Goal: Task Accomplishment & Management: Use online tool/utility

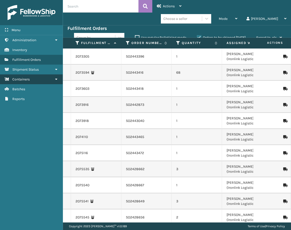
click at [30, 79] on link "Containers" at bounding box center [31, 80] width 63 height 10
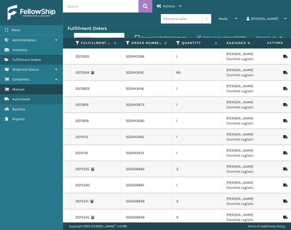
click at [44, 89] on link "Manual" at bounding box center [31, 90] width 63 height 10
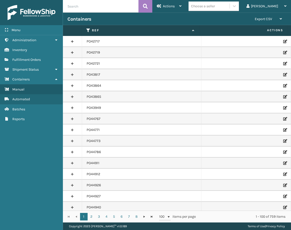
click at [85, 10] on input "text" at bounding box center [101, 6] width 76 height 13
paste input "PO49512"
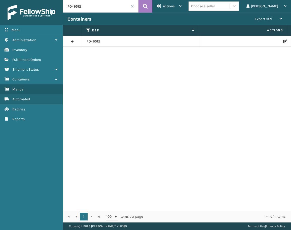
click at [74, 42] on link at bounding box center [72, 42] width 19 height 8
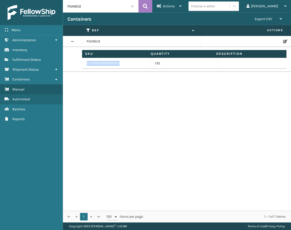
drag, startPoint x: 123, startPoint y: 63, endPoint x: 86, endPoint y: 64, distance: 37.5
click at [86, 64] on td "CCHRFKS3M26DGRA" at bounding box center [116, 63] width 68 height 11
copy td "CCHRFKS3M26DGRA"
drag, startPoint x: 72, startPoint y: 6, endPoint x: 60, endPoint y: 6, distance: 11.3
click at [60, 0] on div "Menu Containers Administration Containers Inventory Containers Fulfillment Orde…" at bounding box center [145, 0] width 291 height 0
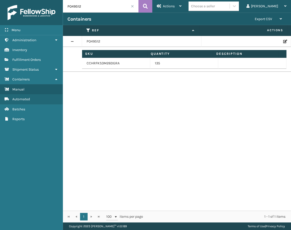
paste input "50448"
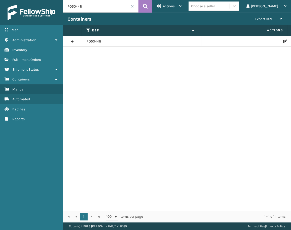
click at [73, 43] on link at bounding box center [72, 42] width 19 height 8
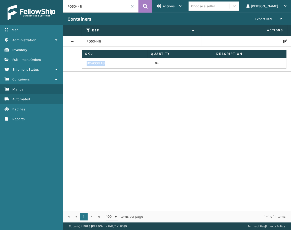
drag, startPoint x: 108, startPoint y: 65, endPoint x: 85, endPoint y: 64, distance: 22.2
click at [85, 63] on td "112A006LTG" at bounding box center [116, 63] width 68 height 11
copy td "112A006LTG"
drag, startPoint x: 85, startPoint y: 5, endPoint x: 57, endPoint y: 7, distance: 28.0
click at [57, 0] on div "Menu Containers Administration Containers Inventory Containers Fulfillment Orde…" at bounding box center [145, 0] width 291 height 0
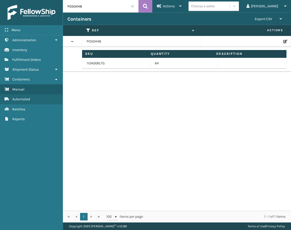
paste input "03"
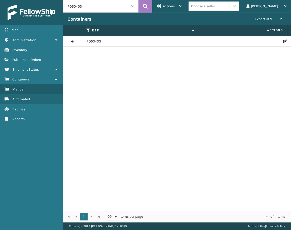
click at [72, 41] on link at bounding box center [72, 42] width 19 height 8
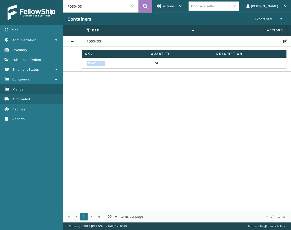
drag, startPoint x: 107, startPoint y: 63, endPoint x: 83, endPoint y: 63, distance: 23.2
click at [83, 63] on td "113A010PEB" at bounding box center [116, 63] width 68 height 11
copy td "113A010PEB"
drag, startPoint x: 84, startPoint y: 8, endPoint x: 49, endPoint y: 7, distance: 34.8
click at [50, 0] on div "Menu Shipment Status Administration Shipment Status Inventory Shipment Status F…" at bounding box center [145, 0] width 291 height 0
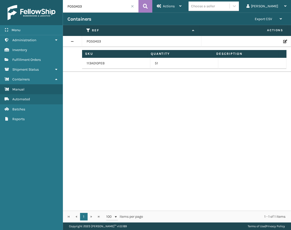
paste input "370"
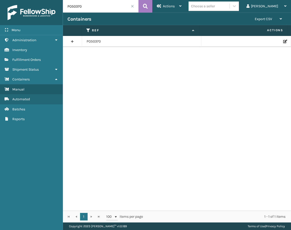
click at [74, 40] on link at bounding box center [72, 42] width 19 height 8
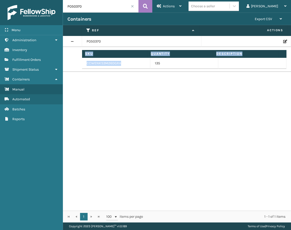
drag, startPoint x: 120, startPoint y: 63, endPoint x: 77, endPoint y: 65, distance: 43.6
click at [77, 65] on tr "Sku Quantity Description CCWENKS3M26DGRA 135 Sku" at bounding box center [177, 59] width 228 height 25
copy tr "Sku Quantity Description CCWENKS3M26DGRA"
drag, startPoint x: 77, startPoint y: 65, endPoint x: 115, endPoint y: 66, distance: 37.8
click at [112, 79] on div "PO50370 Sku Quantity Description CCWENKS3M26DGRA 135 Sku" at bounding box center [177, 123] width 228 height 175
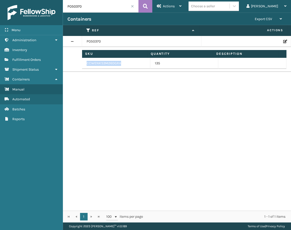
drag, startPoint x: 126, startPoint y: 63, endPoint x: 86, endPoint y: 62, distance: 39.8
click at [86, 62] on td "CCWENKS3M26DGRA" at bounding box center [116, 63] width 68 height 11
copy td "CCWENKS3M26DGRA"
drag, startPoint x: 84, startPoint y: 4, endPoint x: 63, endPoint y: 6, distance: 20.5
click at [63, 6] on input "PO50370" at bounding box center [101, 6] width 76 height 13
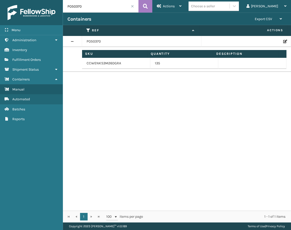
paste input "49498"
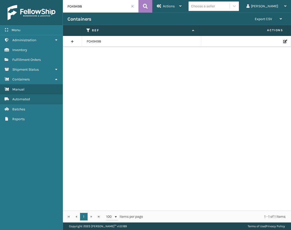
click at [75, 40] on link at bounding box center [72, 42] width 19 height 8
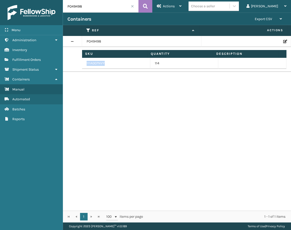
drag, startPoint x: 106, startPoint y: 62, endPoint x: 86, endPoint y: 63, distance: 20.2
click at [86, 63] on td "111A007NVY" at bounding box center [116, 63] width 68 height 11
copy td "111A007NVY"
drag, startPoint x: 84, startPoint y: 5, endPoint x: 63, endPoint y: 5, distance: 20.9
click at [63, 5] on input "PO49498" at bounding box center [101, 6] width 76 height 13
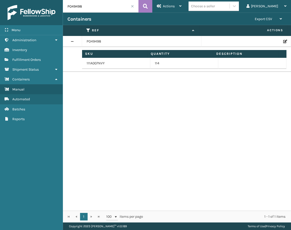
paste input "513"
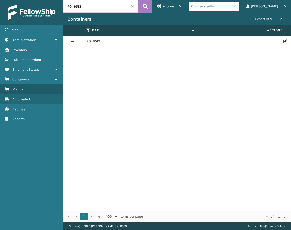
click at [70, 42] on link at bounding box center [72, 42] width 19 height 8
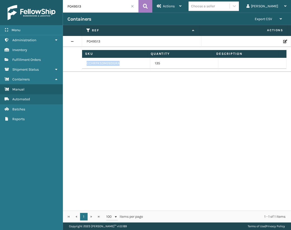
drag, startPoint x: 121, startPoint y: 61, endPoint x: 86, endPoint y: 63, distance: 35.0
click at [86, 63] on td "CCHRFKS3M26DGRA" at bounding box center [116, 63] width 68 height 11
copy td "CCHRFKS3M26DGRA"
drag, startPoint x: 84, startPoint y: 3, endPoint x: 60, endPoint y: 1, distance: 23.8
click at [65, 3] on input "PO49513" at bounding box center [101, 6] width 76 height 13
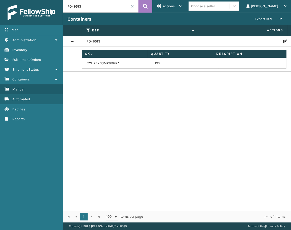
paste input "725"
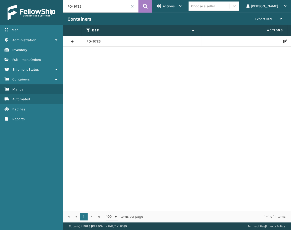
click at [74, 44] on link at bounding box center [72, 42] width 19 height 8
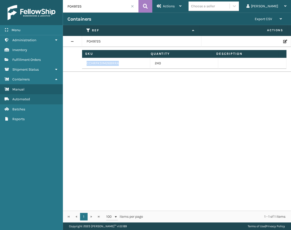
drag, startPoint x: 121, startPoint y: 62, endPoint x: 86, endPoint y: 64, distance: 34.8
click at [86, 64] on td "CCHRFKS1M26BRRA" at bounding box center [116, 63] width 68 height 11
copy td "CCHRFKS1M26BRRA"
drag, startPoint x: 89, startPoint y: 7, endPoint x: 64, endPoint y: 7, distance: 24.7
click at [64, 7] on input "PO49725" at bounding box center [101, 6] width 76 height 13
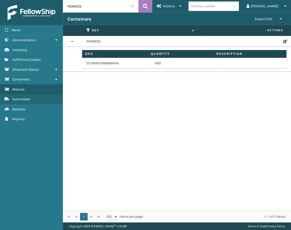
paste input "486"
type input "PO49486"
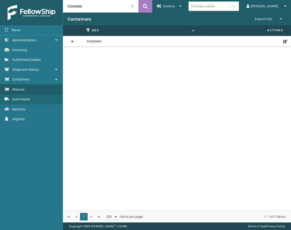
drag, startPoint x: 71, startPoint y: 42, endPoint x: 76, endPoint y: 46, distance: 7.2
click at [71, 42] on link at bounding box center [72, 42] width 19 height 8
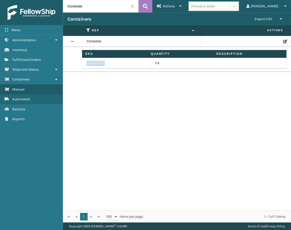
drag, startPoint x: 107, startPoint y: 62, endPoint x: 85, endPoint y: 62, distance: 21.7
click at [85, 62] on td "111A007GRY" at bounding box center [116, 63] width 68 height 11
copy td "111A007GRY"
